Goal: Communication & Community: Connect with others

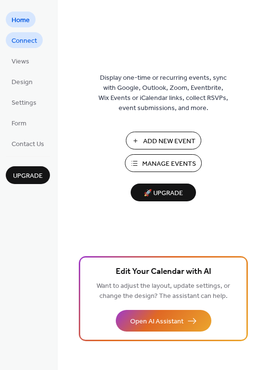
click at [18, 38] on span "Connect" at bounding box center [24, 41] width 25 height 10
click at [23, 42] on span "Connect" at bounding box center [24, 41] width 25 height 10
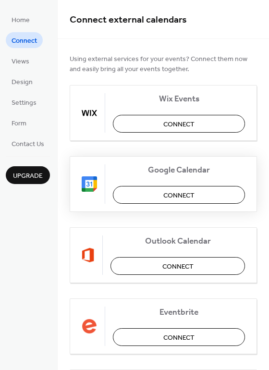
click at [169, 191] on span "Connect" at bounding box center [178, 196] width 31 height 10
